Goal: Find specific page/section: Find specific page/section

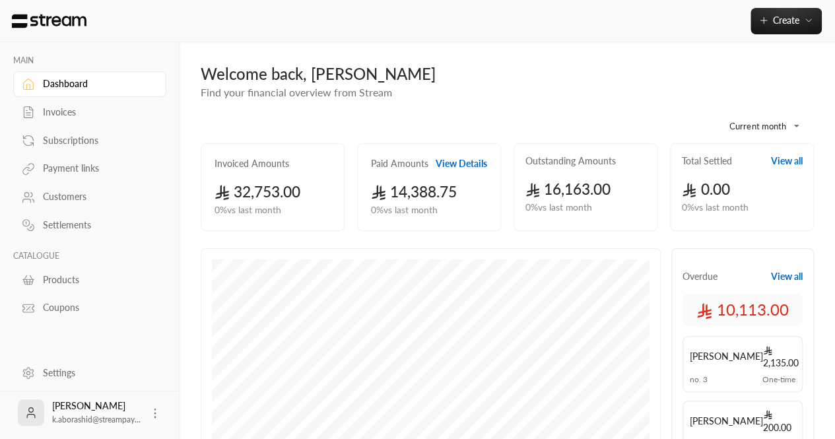
click at [77, 120] on link "Invoices" at bounding box center [89, 113] width 153 height 26
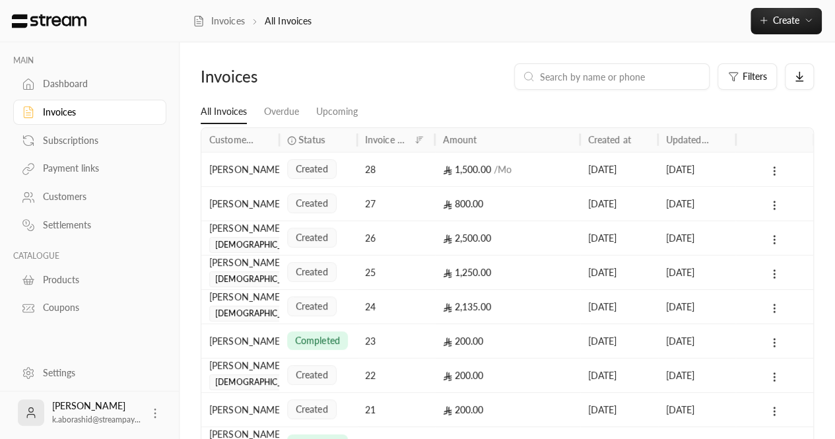
click at [412, 175] on div "28" at bounding box center [396, 170] width 62 height 34
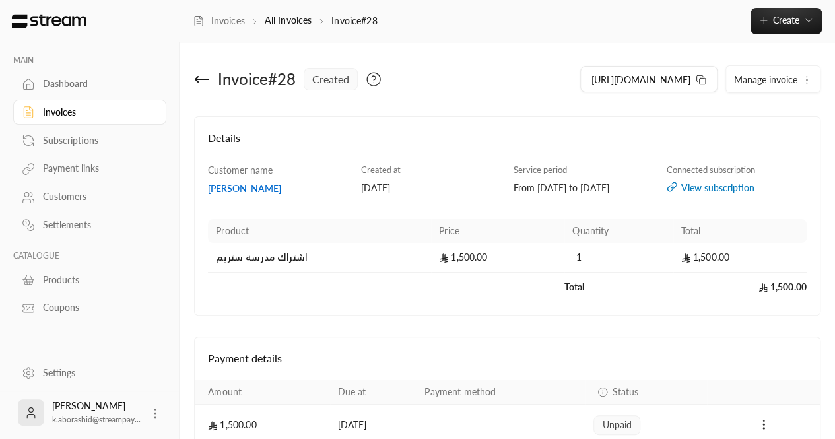
click at [203, 81] on icon at bounding box center [202, 79] width 16 height 16
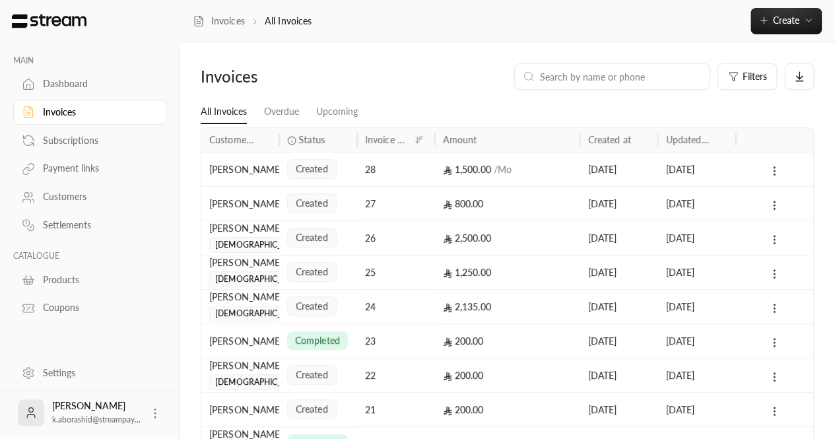
scroll to position [1, 0]
click at [40, 386] on div "Settings" at bounding box center [90, 374] width 180 height 34
click at [53, 380] on link "Settings" at bounding box center [89, 373] width 153 height 26
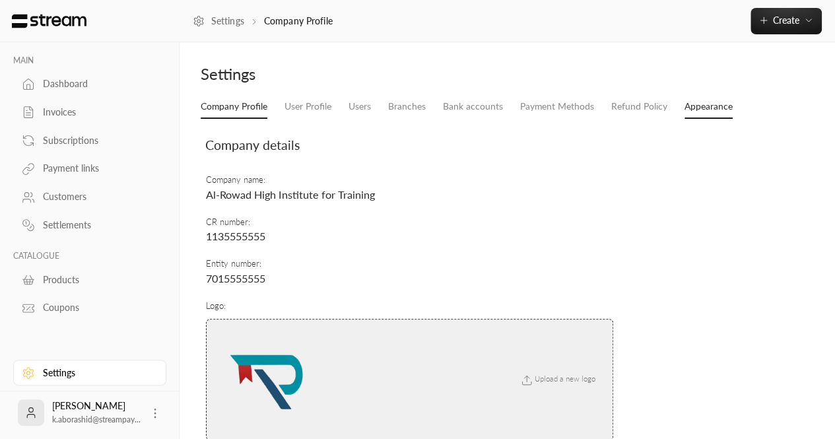
click at [707, 106] on link "Appearance" at bounding box center [709, 107] width 48 height 24
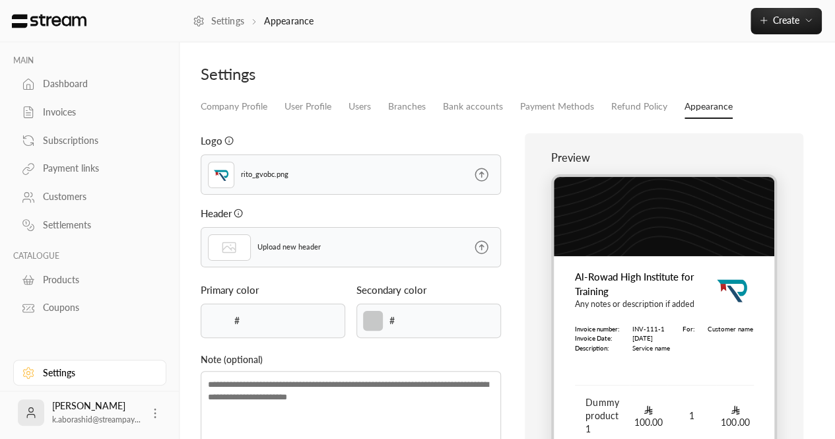
type input "******"
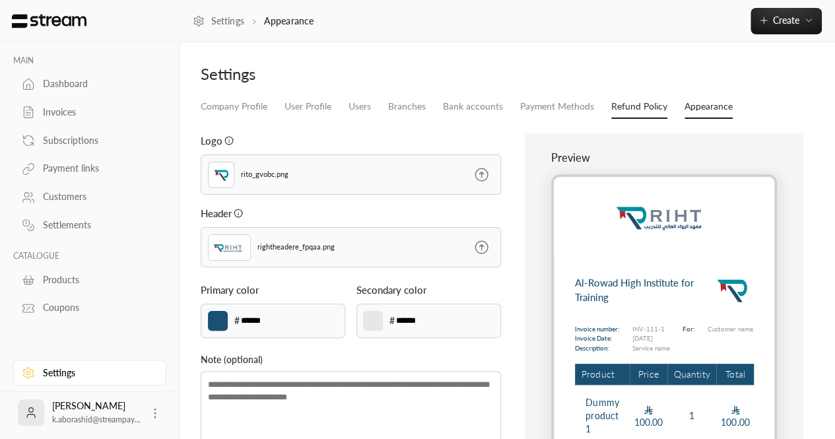
click at [625, 105] on link "Refund Policy" at bounding box center [639, 107] width 56 height 24
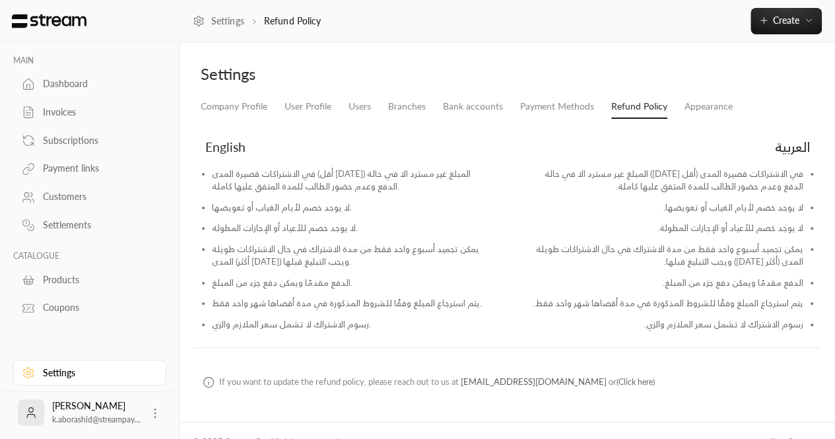
scroll to position [22, 0]
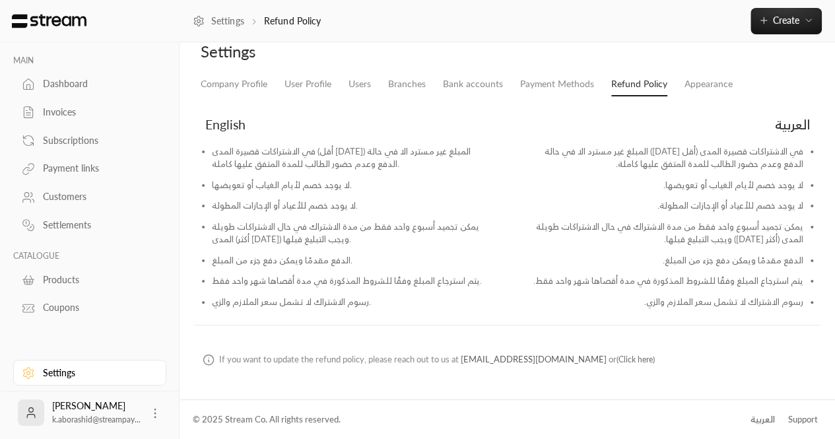
click at [761, 418] on div "العربية" at bounding box center [763, 419] width 24 height 13
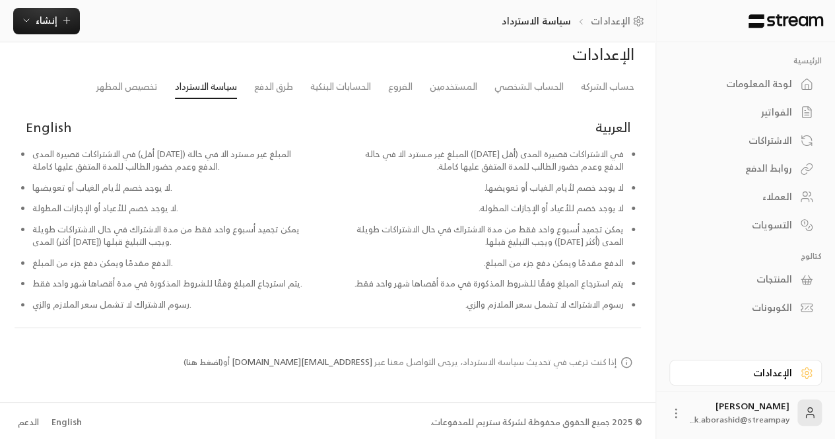
scroll to position [22, 0]
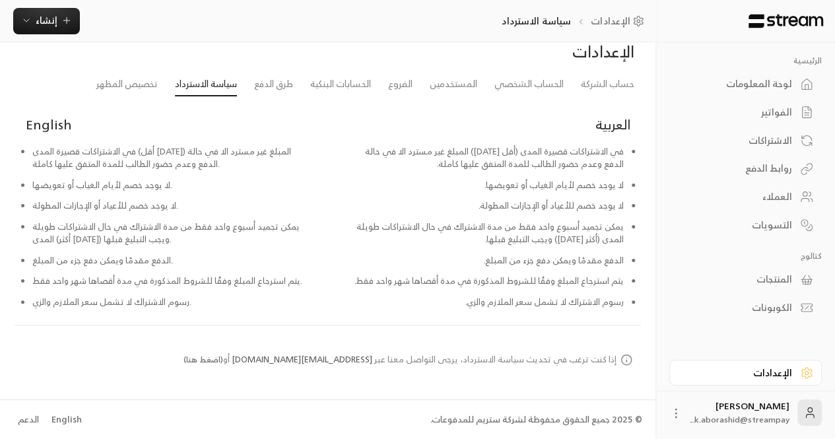
click at [66, 418] on div "English" at bounding box center [67, 419] width 30 height 13
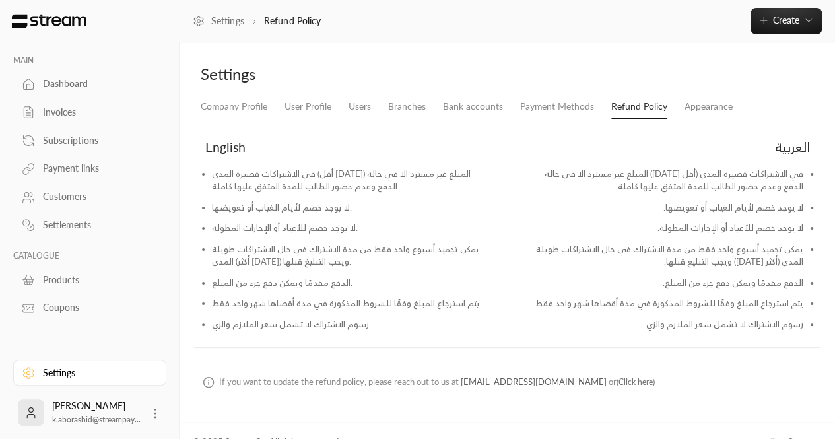
click at [52, 102] on link "Invoices" at bounding box center [89, 113] width 153 height 26
